Goal: Find specific page/section

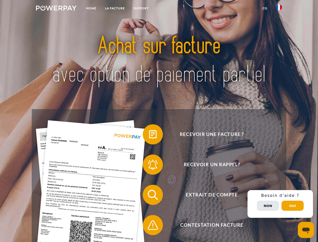
click at [56, 9] on img at bounding box center [56, 8] width 41 height 5
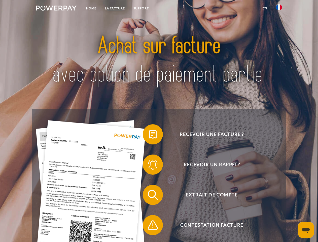
click at [279, 9] on img at bounding box center [279, 7] width 6 height 6
click at [265, 8] on link "CG" at bounding box center [264, 8] width 13 height 9
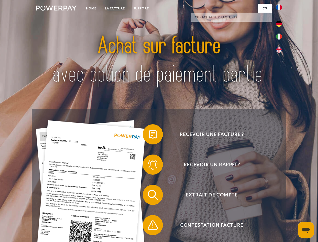
click at [149, 135] on span at bounding box center [145, 134] width 25 height 25
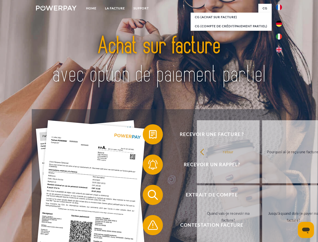
click at [149, 165] on span at bounding box center [145, 164] width 25 height 25
click at [262, 196] on link "Jusqu'à quand dois-je payer ma facture?" at bounding box center [293, 216] width 63 height 63
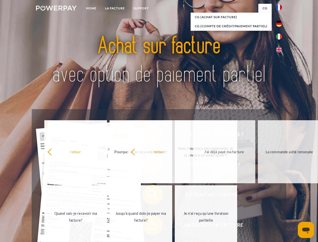
click at [149, 226] on span at bounding box center [145, 224] width 25 height 25
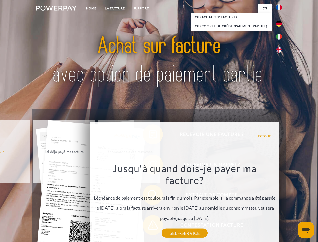
click at [280, 204] on div "Recevoir une facture ? Recevoir un rappel? Extrait de compte retour" at bounding box center [159, 209] width 254 height 201
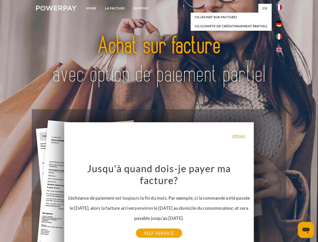
click at [268, 205] on span "Extrait de compte" at bounding box center [211, 195] width 123 height 20
click at [293, 206] on header "Home LA FACTURE Support" at bounding box center [159, 174] width 318 height 348
